Goal: Transaction & Acquisition: Purchase product/service

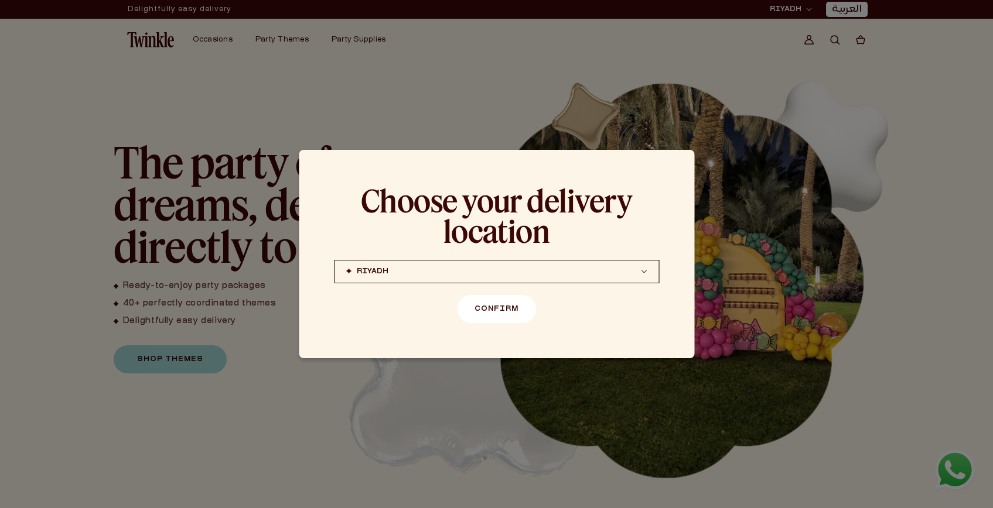
click at [484, 315] on button "Confirm" at bounding box center [496, 309] width 79 height 28
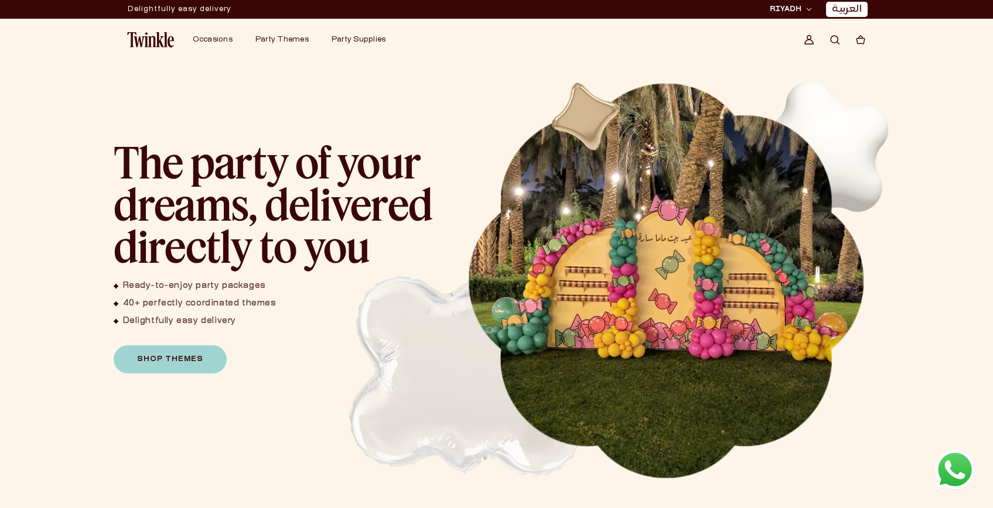
click at [856, 12] on link "العربية" at bounding box center [847, 10] width 30 height 12
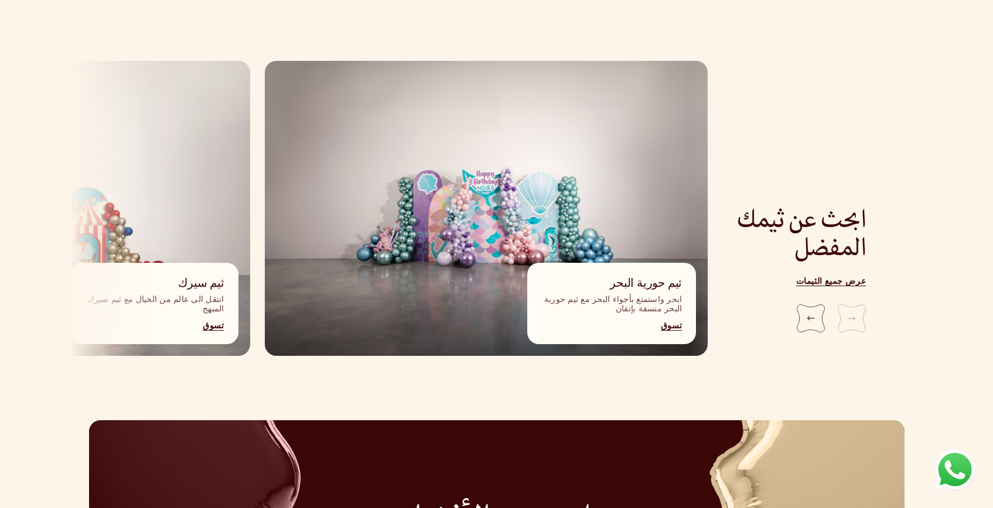
scroll to position [1275, 0]
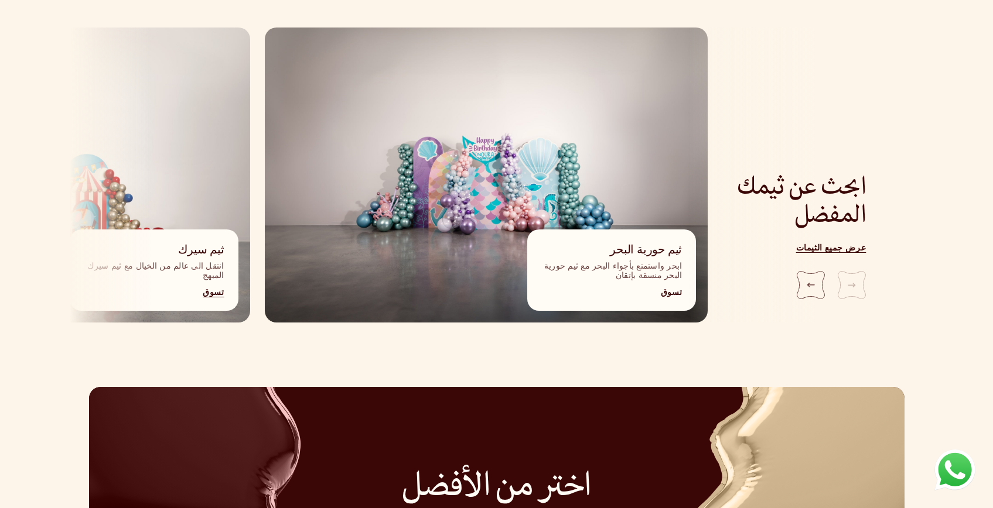
click at [672, 290] on link "تسوق" at bounding box center [611, 293] width 141 height 7
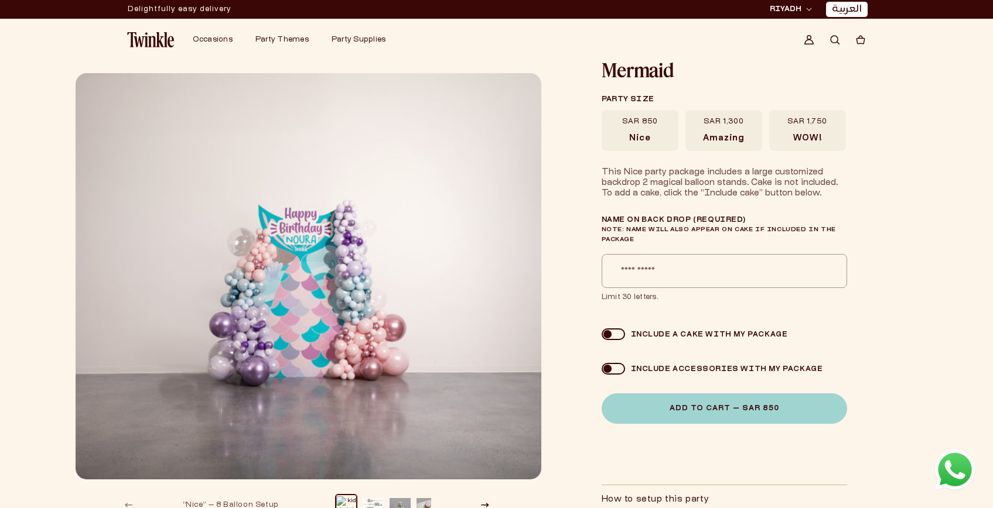
scroll to position [15, 0]
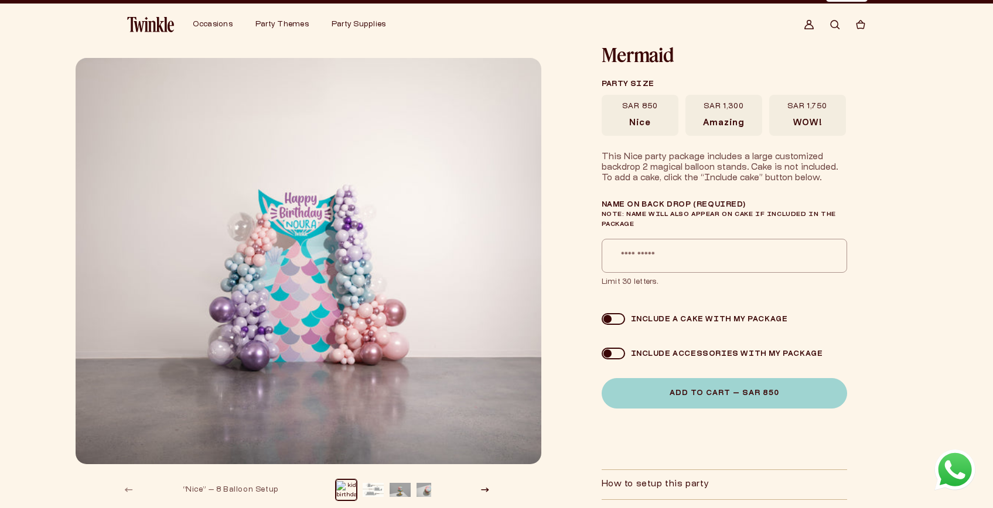
click at [732, 118] on span "Amazing" at bounding box center [723, 123] width 41 height 11
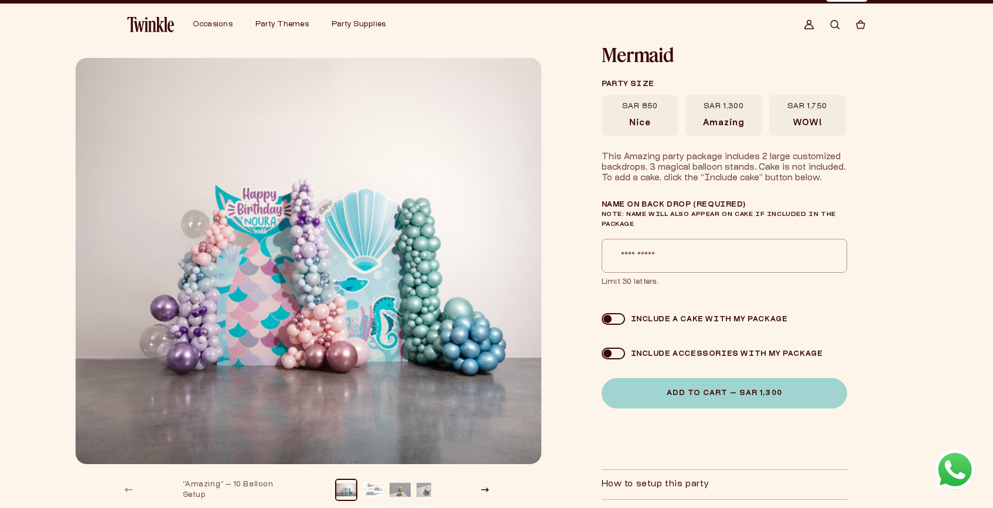
drag, startPoint x: 643, startPoint y: 121, endPoint x: 636, endPoint y: 129, distance: 10.4
click at [643, 121] on span "Nice" at bounding box center [640, 123] width 22 height 11
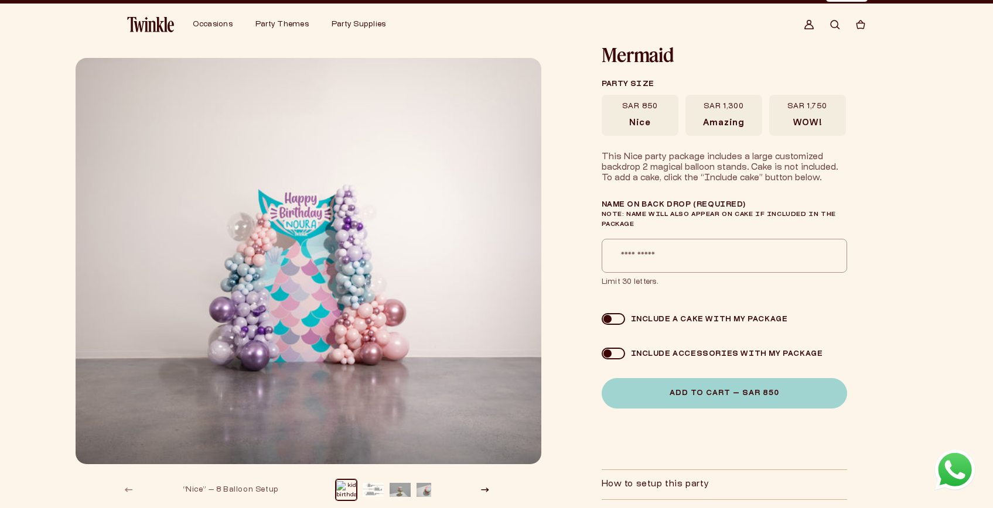
click at [722, 122] on span "Amazing" at bounding box center [723, 123] width 41 height 11
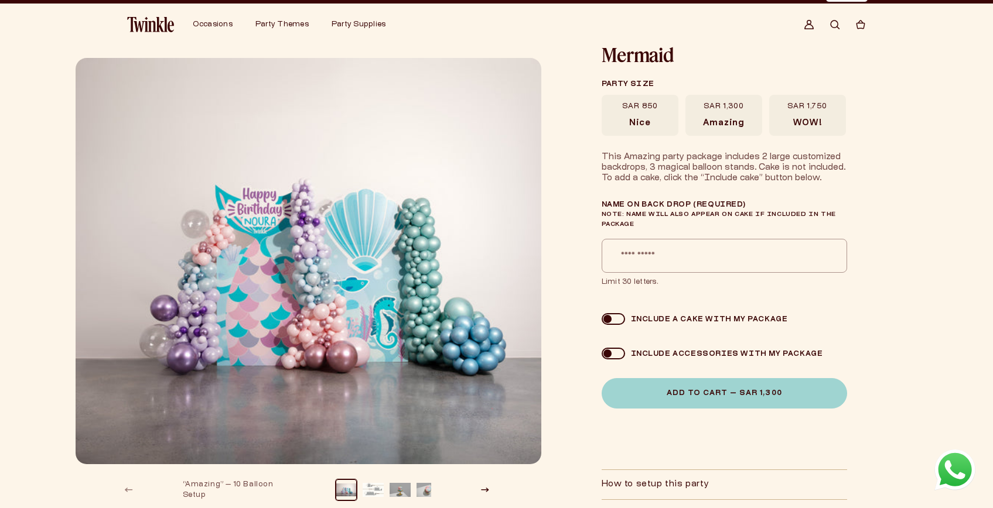
click at [798, 122] on span "WOW!" at bounding box center [807, 123] width 29 height 11
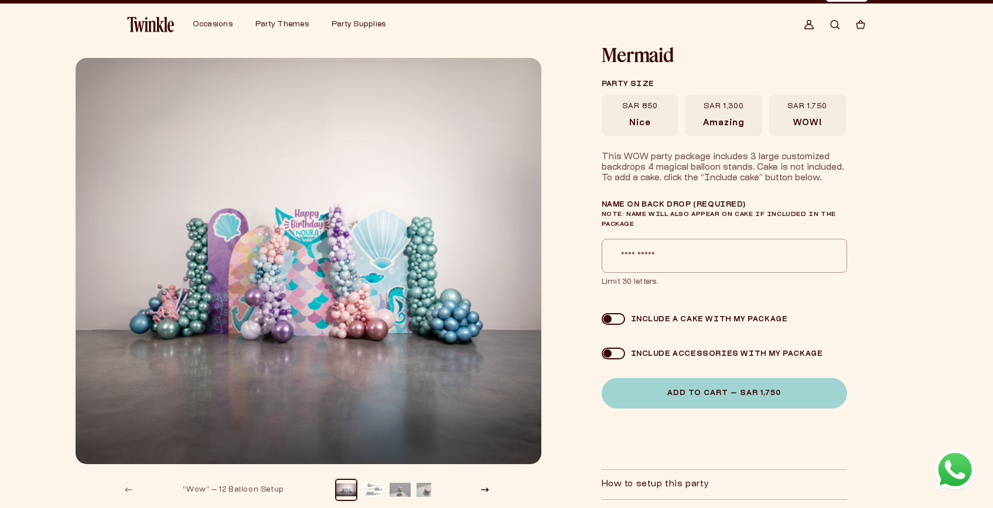
click at [735, 113] on label "SAR 1,300 Amazing" at bounding box center [723, 115] width 77 height 41
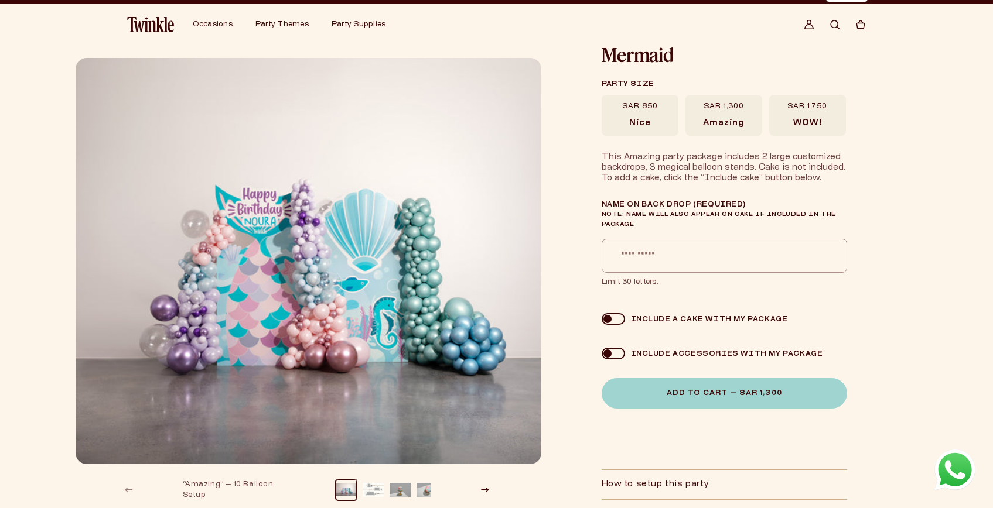
click at [646, 115] on label "SAR 850 [GEOGRAPHIC_DATA]" at bounding box center [640, 115] width 77 height 41
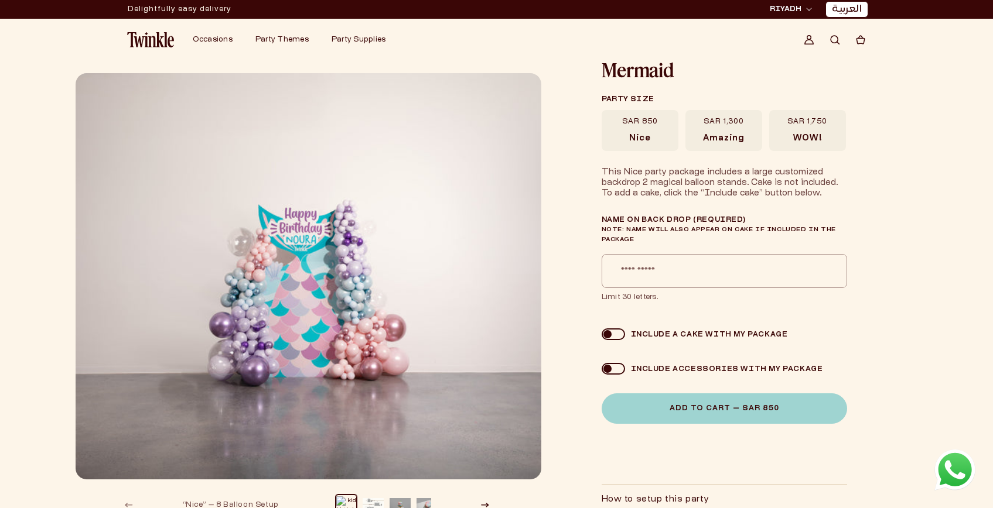
click at [371, 244] on img "Gallery Viewer" at bounding box center [308, 277] width 467 height 408
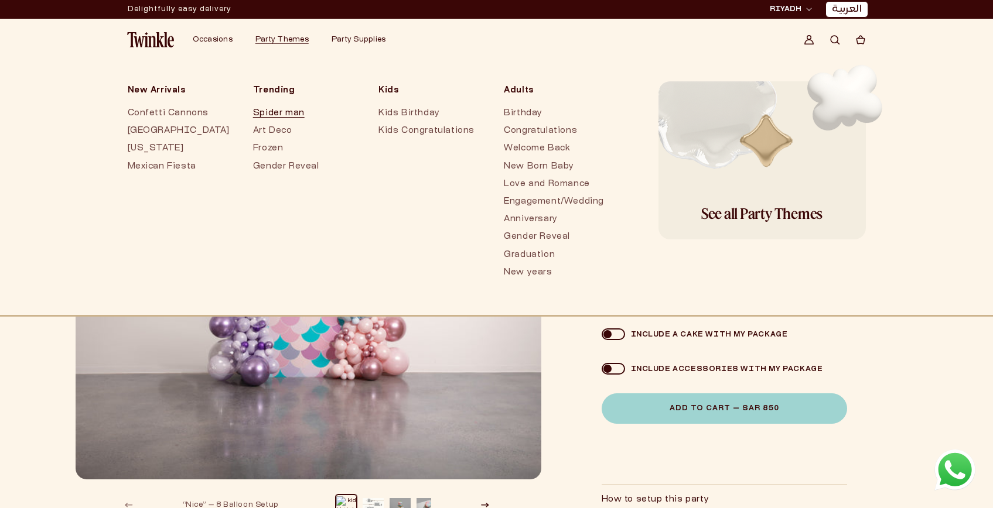
click at [274, 114] on link "Spider man" at bounding box center [304, 114] width 102 height 18
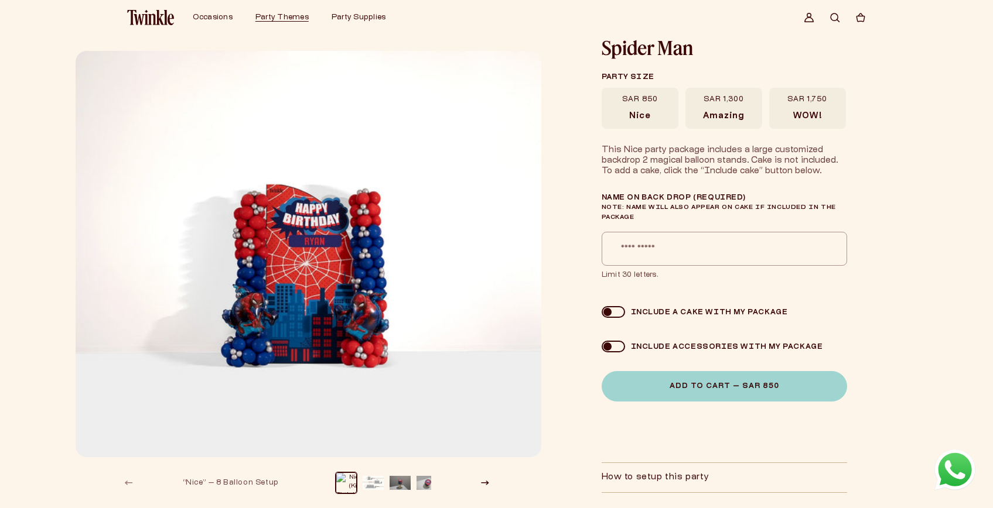
scroll to position [37, 0]
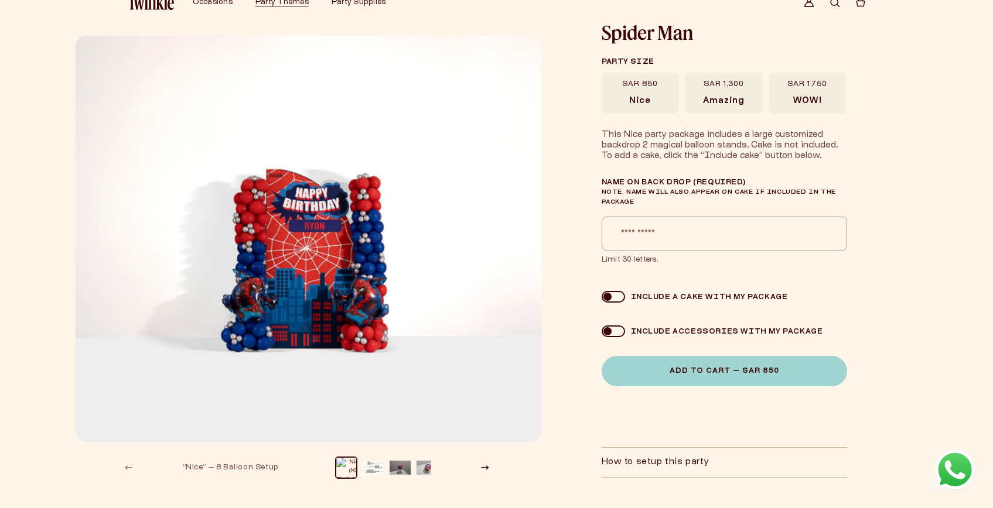
click at [714, 95] on label "SAR 1,300 Amazing" at bounding box center [723, 93] width 77 height 41
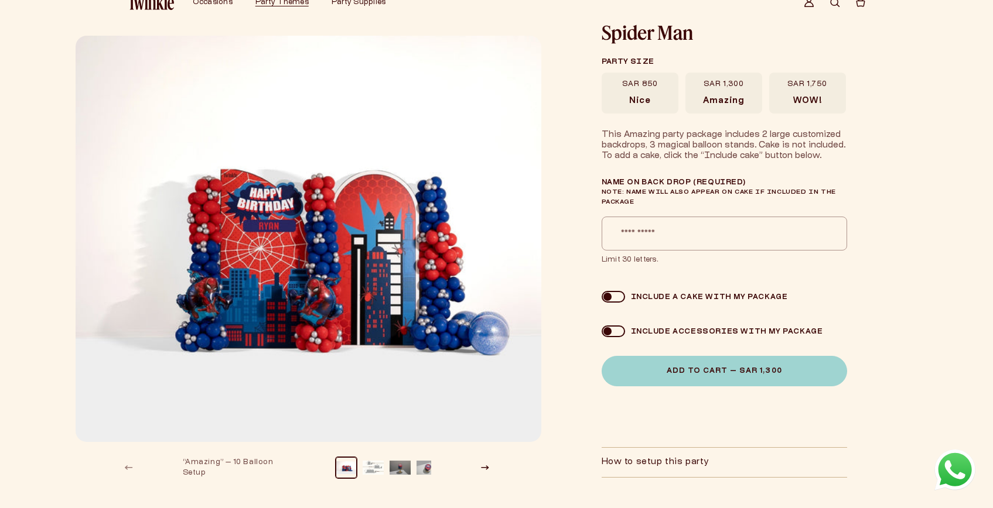
click at [815, 91] on label "SAR 1,750 WOW!" at bounding box center [807, 93] width 77 height 41
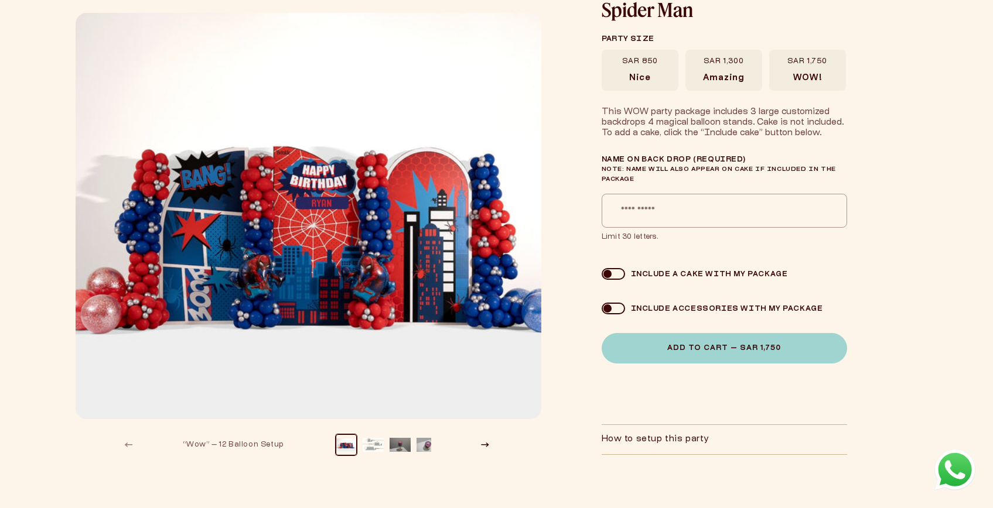
scroll to position [68, 0]
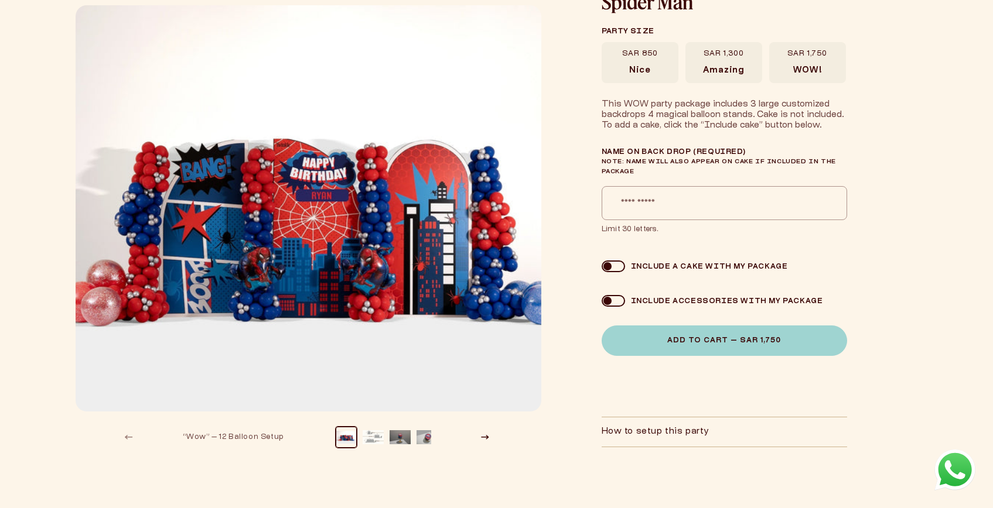
click at [605, 267] on span at bounding box center [613, 267] width 23 height 12
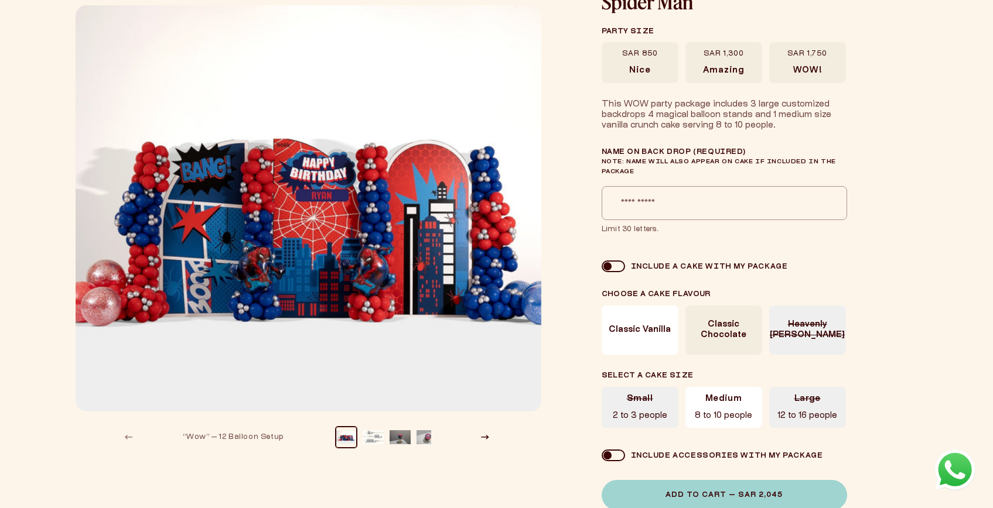
click at [613, 268] on span at bounding box center [613, 267] width 23 height 12
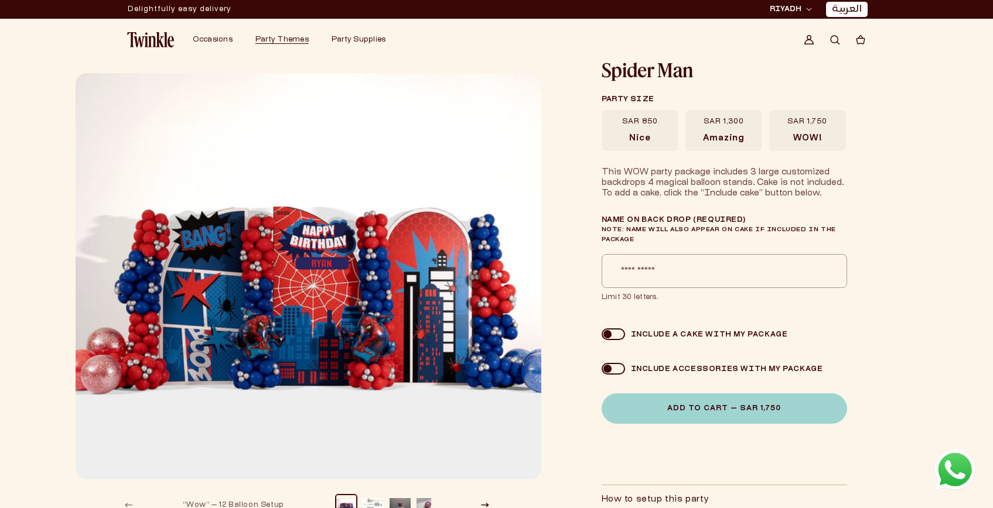
click at [730, 139] on span "Amazing" at bounding box center [723, 139] width 41 height 11
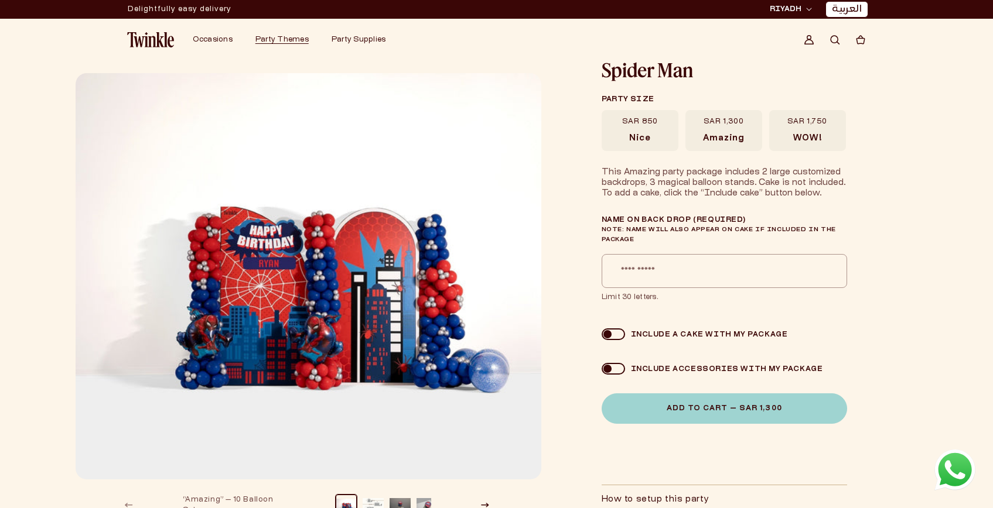
click at [655, 135] on label "SAR 850 [GEOGRAPHIC_DATA]" at bounding box center [640, 130] width 77 height 41
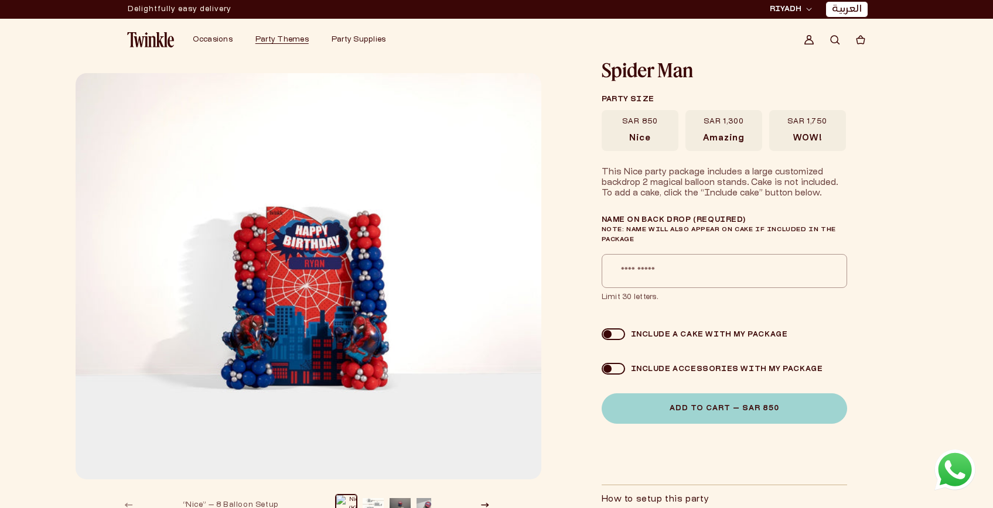
click at [817, 134] on span "WOW!" at bounding box center [807, 139] width 29 height 11
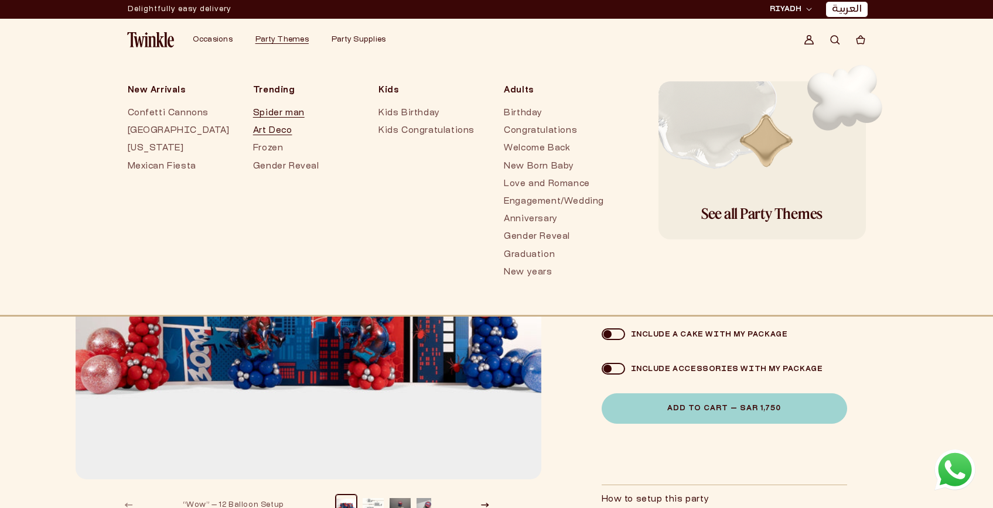
click at [272, 134] on link "Art Deco" at bounding box center [304, 131] width 102 height 18
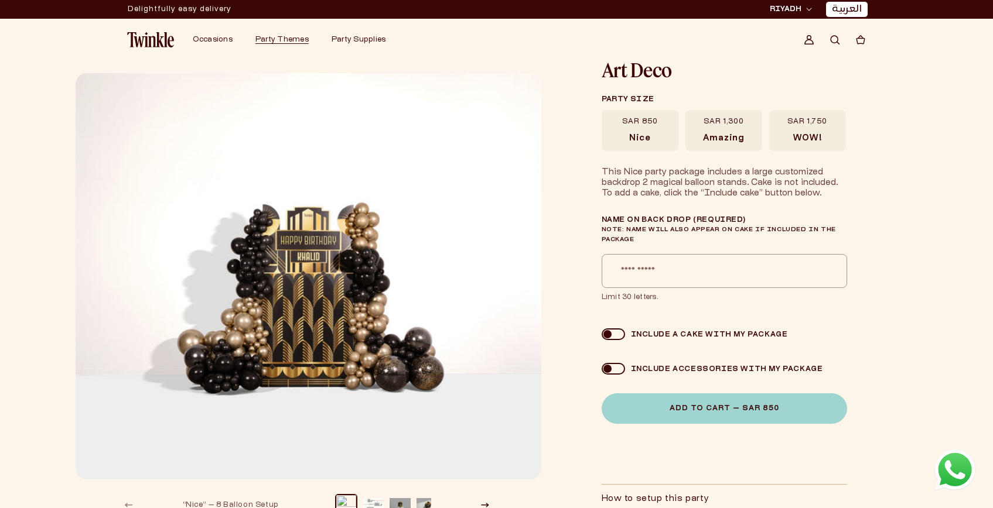
click at [812, 136] on span "WOW!" at bounding box center [807, 139] width 29 height 11
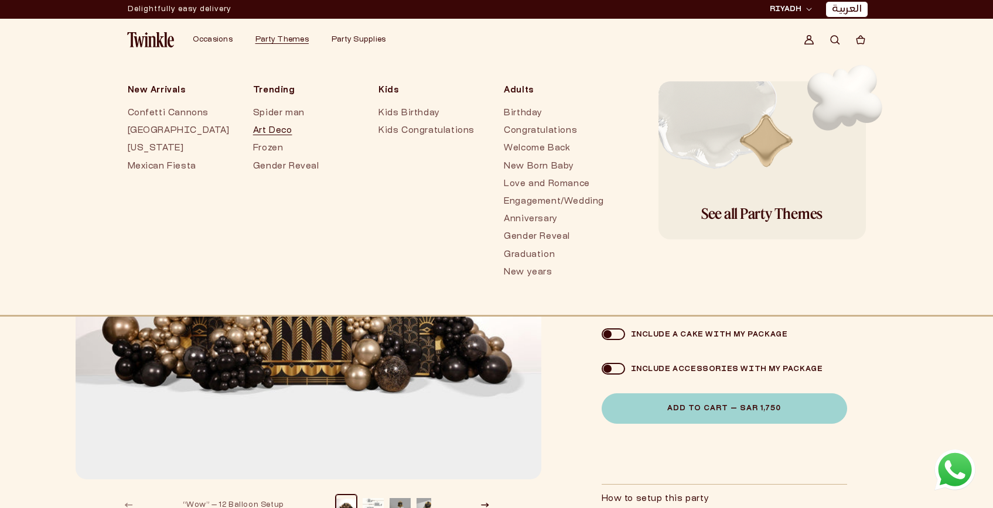
click at [271, 43] on span "Party Themes" at bounding box center [281, 39] width 53 height 7
